Goal: Task Accomplishment & Management: Manage account settings

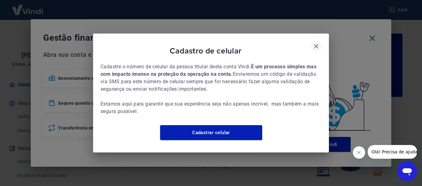
click at [317, 44] on icon "button" at bounding box center [316, 46] width 4 height 4
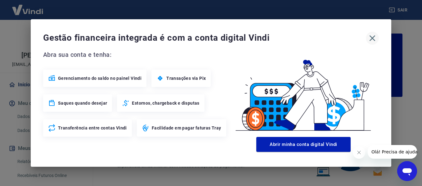
click at [372, 37] on icon "button" at bounding box center [372, 38] width 10 height 10
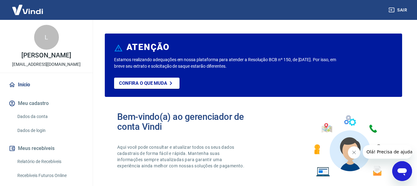
click at [54, 159] on link "Relatório de Recebíveis" at bounding box center [50, 161] width 70 height 13
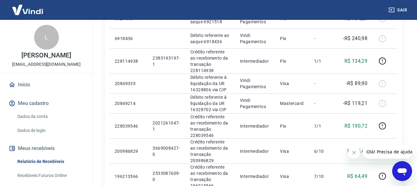
scroll to position [124, 0]
